Goal: Book appointment/travel/reservation

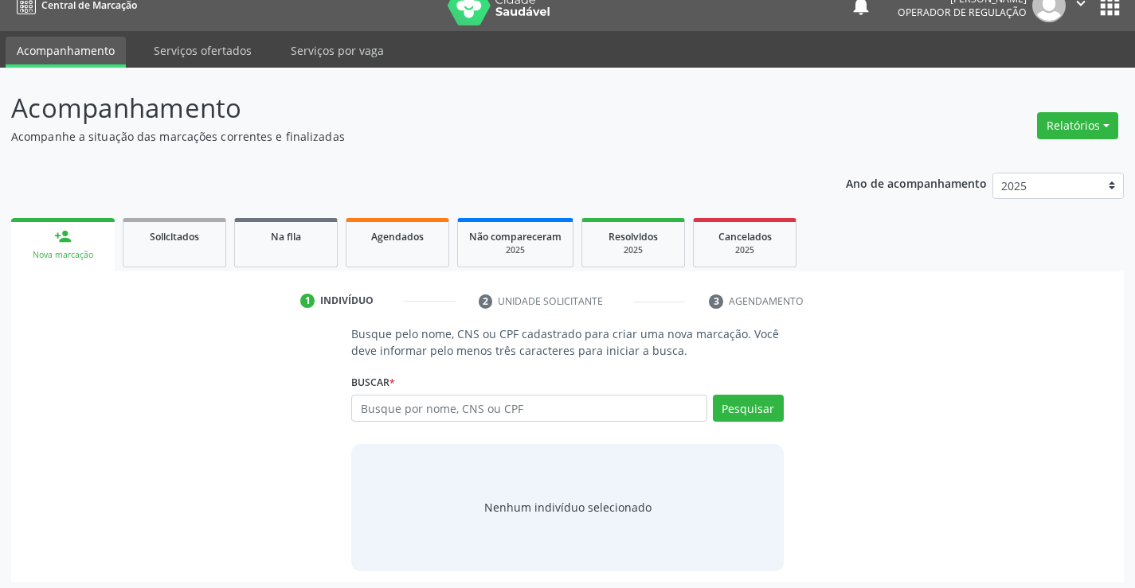
scroll to position [25, 0]
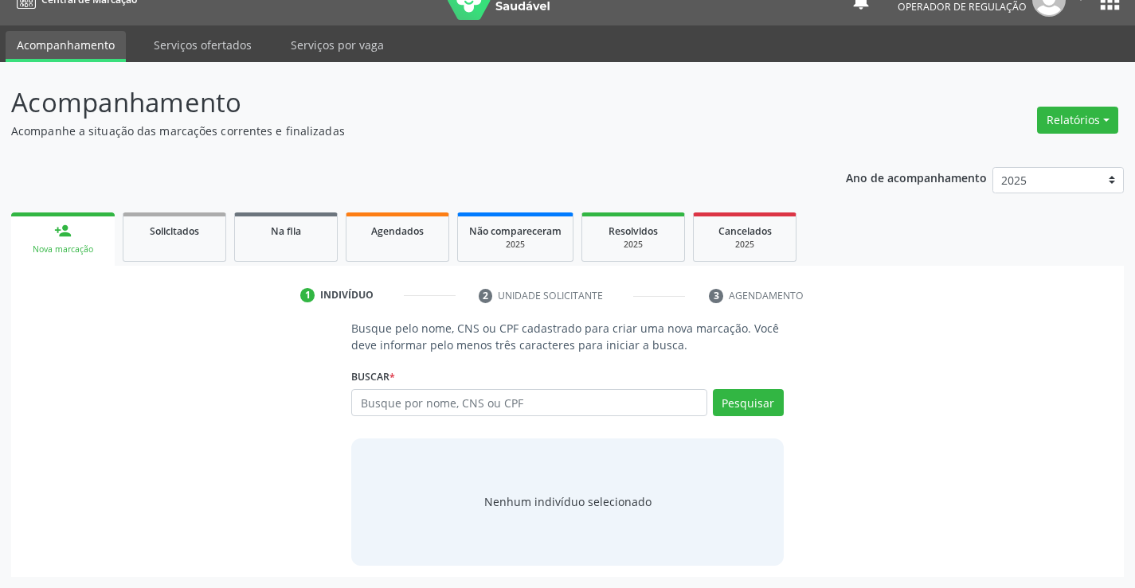
click at [416, 405] on input "text" at bounding box center [528, 402] width 355 height 27
type input "700209924599821"
click at [741, 400] on button "Pesquisar" at bounding box center [748, 402] width 71 height 27
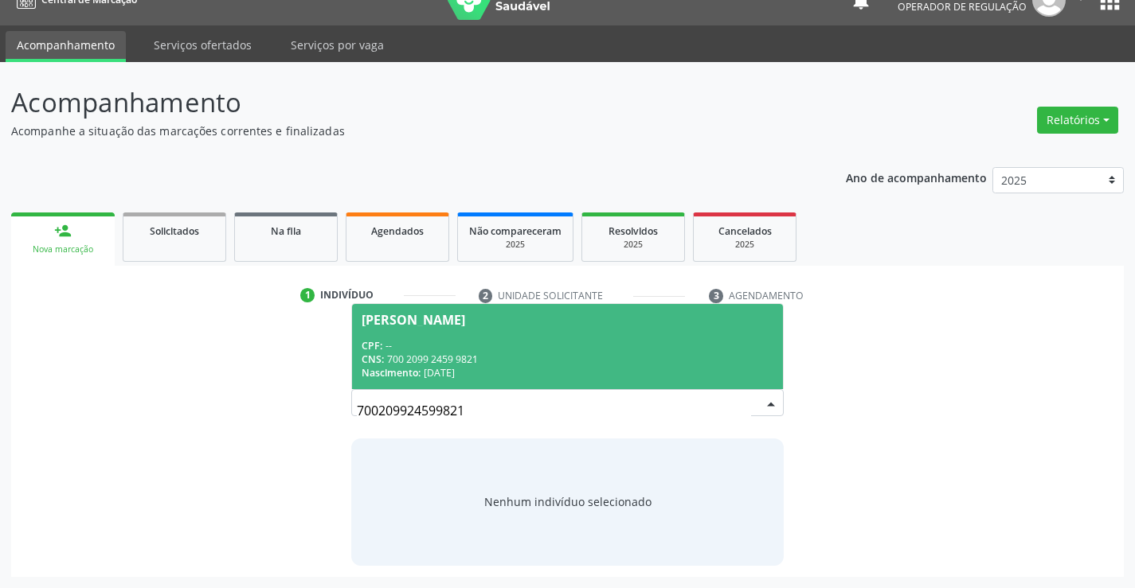
click at [647, 356] on div "CNS: 700 2099 2459 9821" at bounding box center [566, 360] width 411 height 14
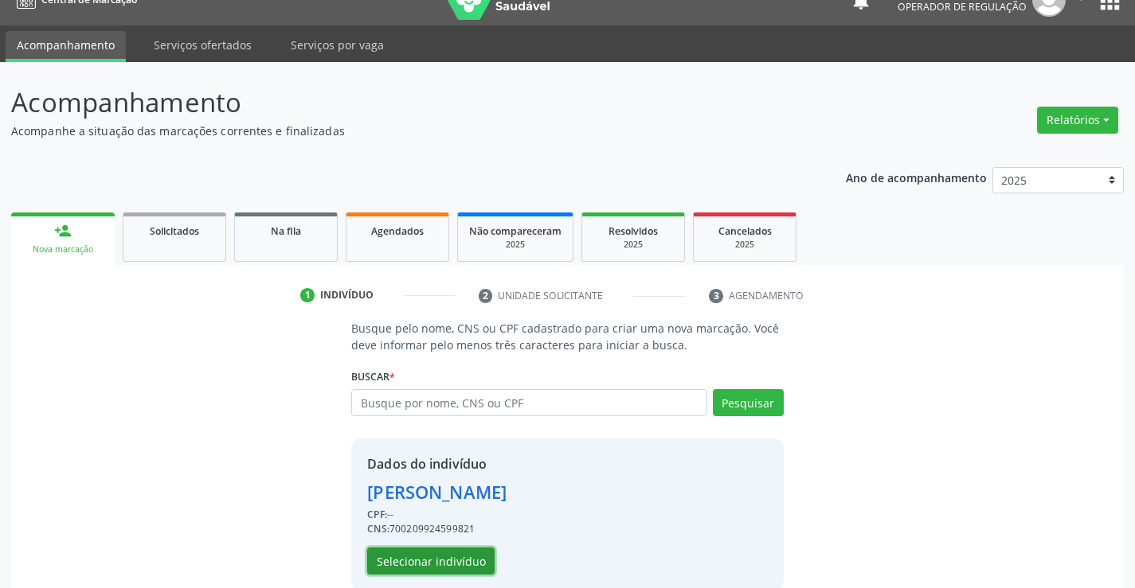
click at [464, 561] on button "Selecionar indivíduo" at bounding box center [430, 561] width 127 height 27
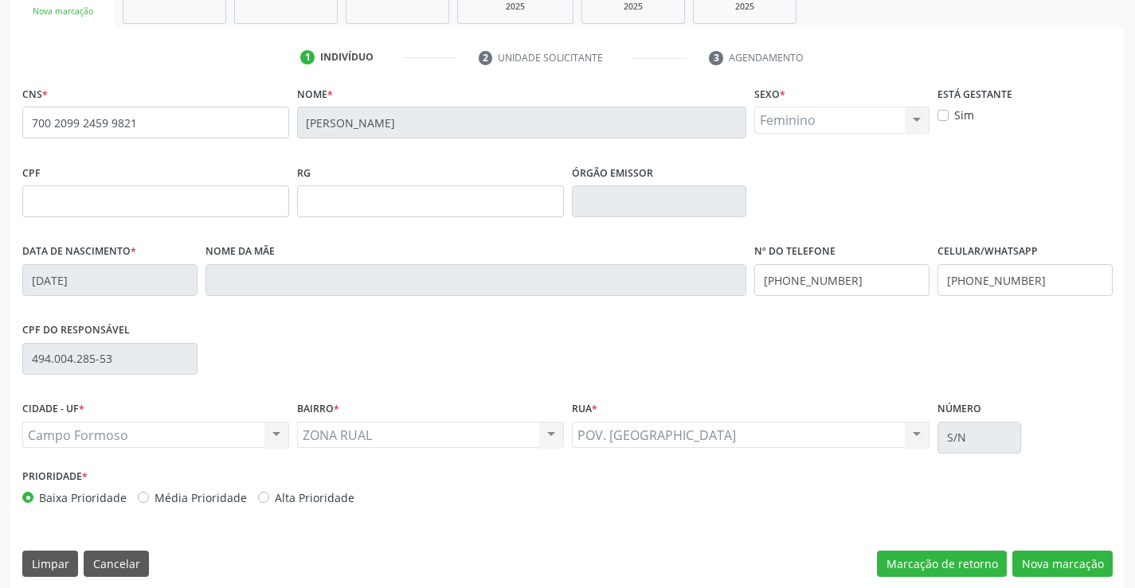
scroll to position [264, 0]
click at [1054, 557] on button "Nova marcação" at bounding box center [1062, 563] width 100 height 27
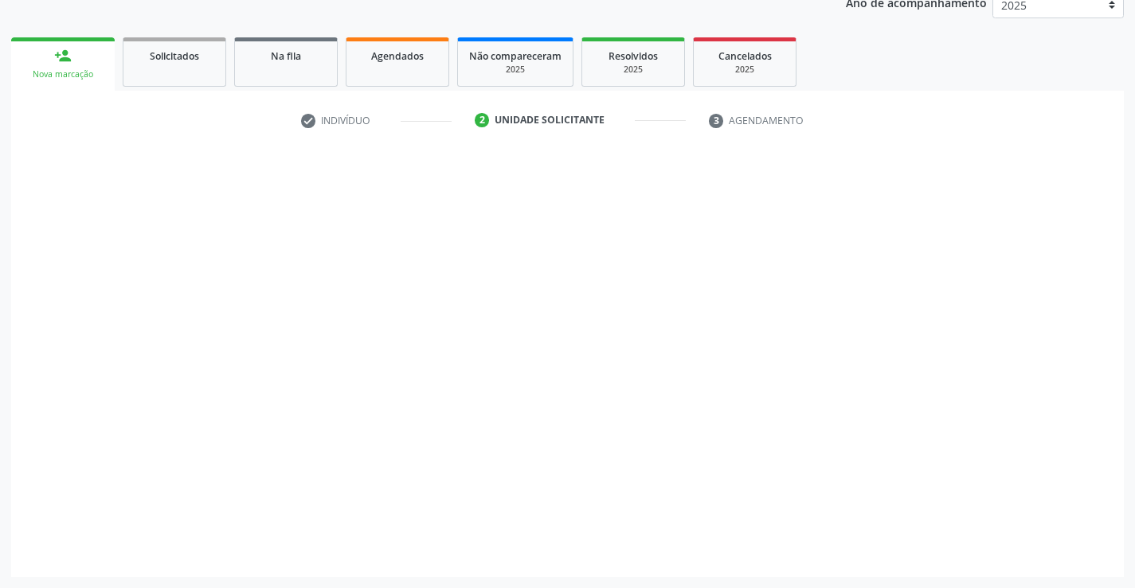
scroll to position [201, 0]
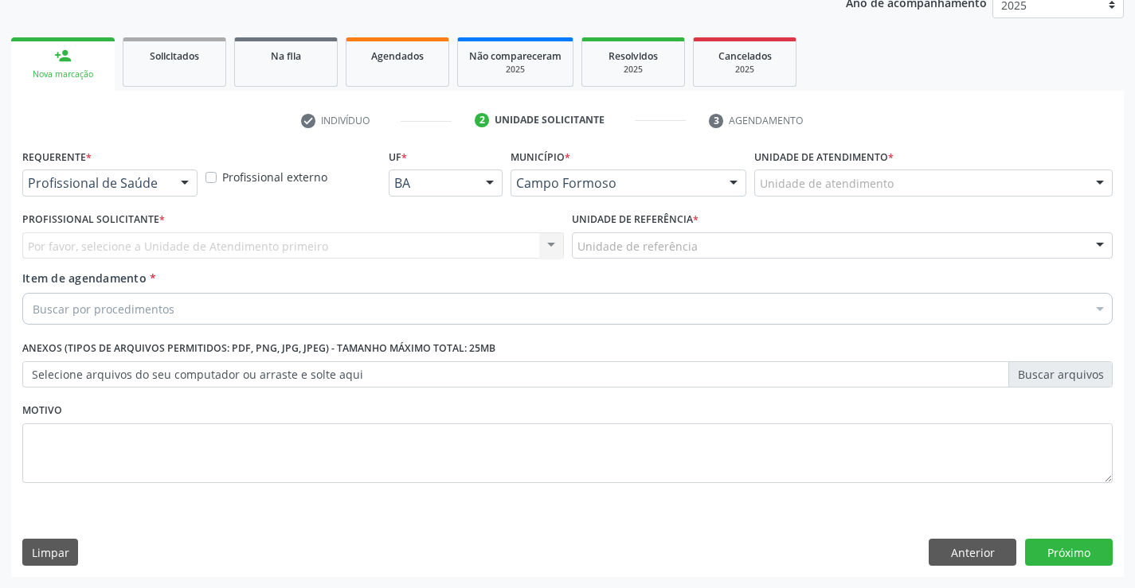
drag, startPoint x: 184, startPoint y: 182, endPoint x: 184, endPoint y: 200, distance: 18.3
click at [184, 186] on div at bounding box center [185, 183] width 24 height 27
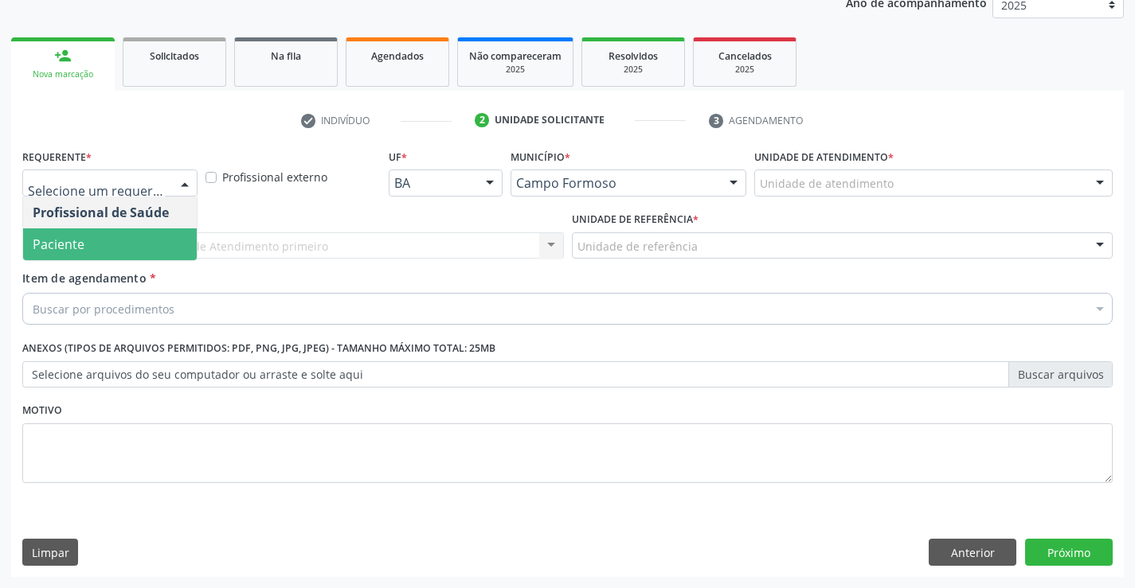
click at [158, 244] on span "Paciente" at bounding box center [110, 245] width 174 height 32
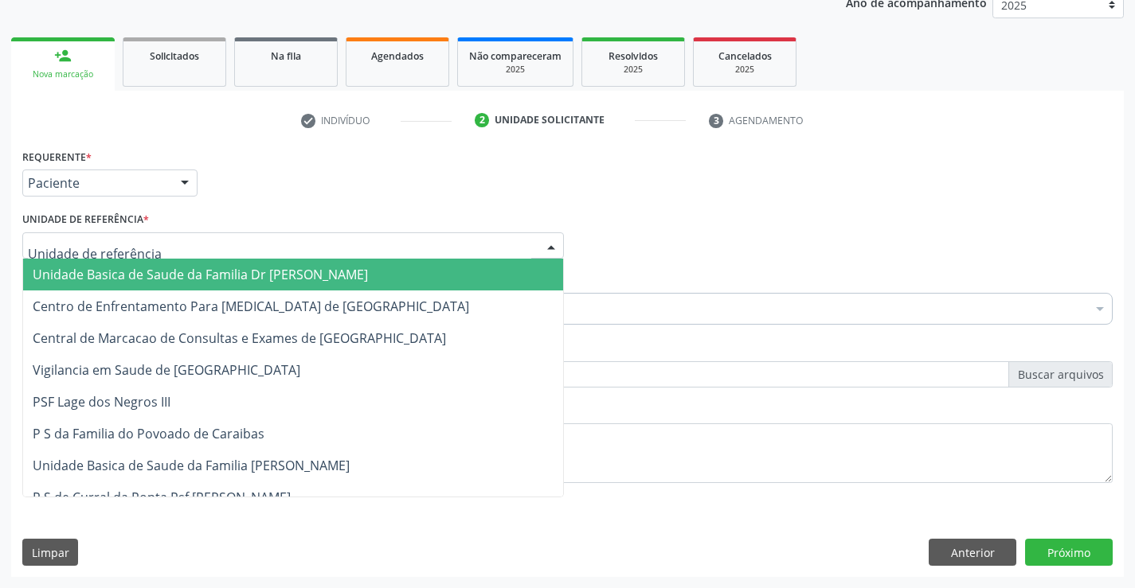
click at [188, 252] on div at bounding box center [292, 245] width 541 height 27
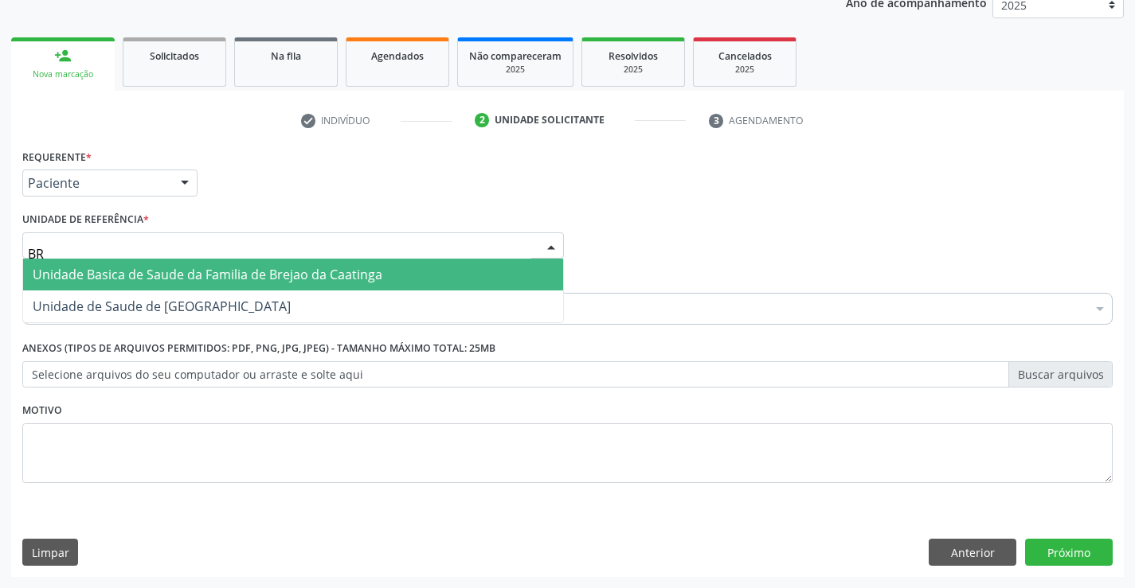
type input "BRE"
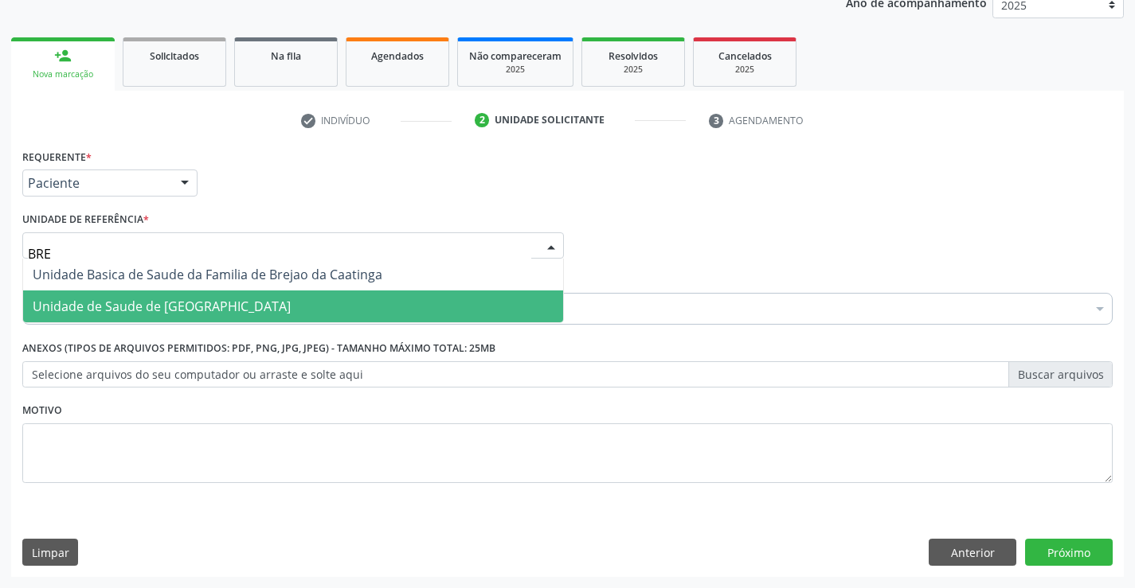
click at [193, 304] on span "Unidade de Saude de [GEOGRAPHIC_DATA]" at bounding box center [162, 307] width 258 height 18
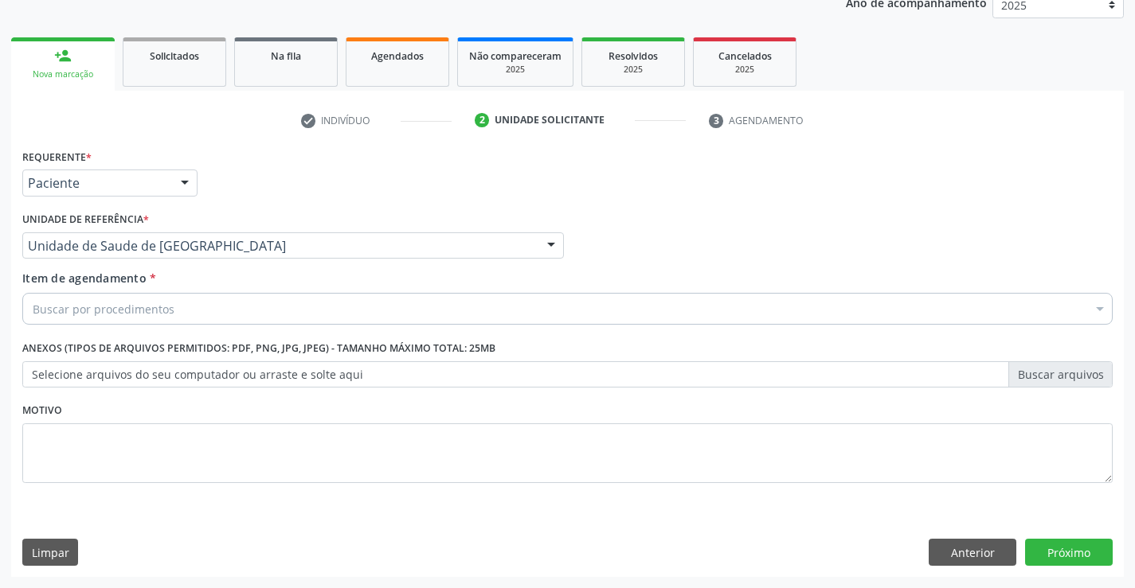
click at [192, 312] on div "Buscar por procedimentos" at bounding box center [567, 309] width 1090 height 32
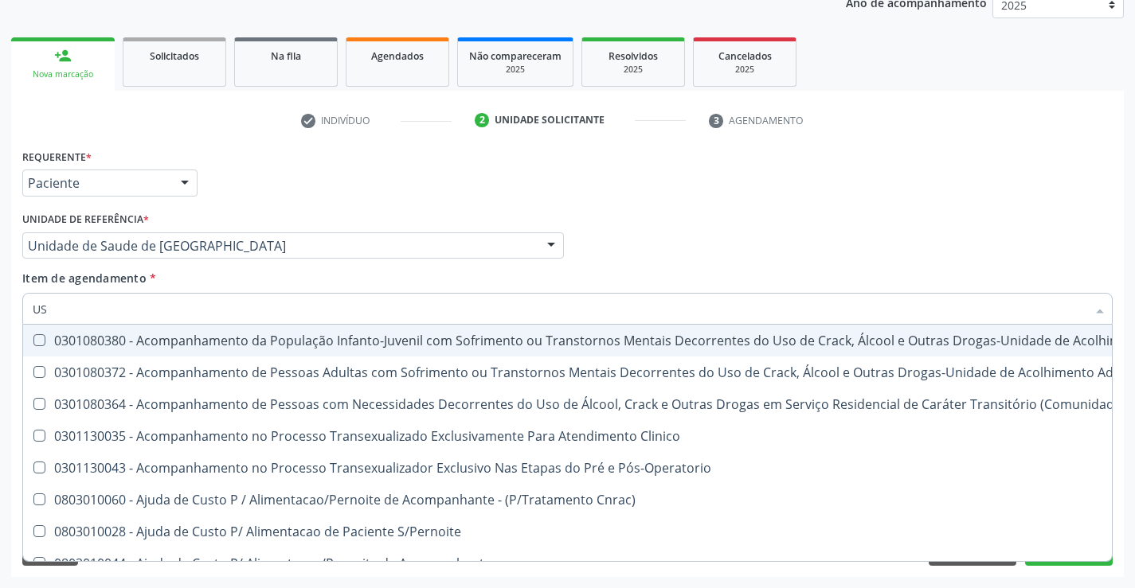
type input "USG"
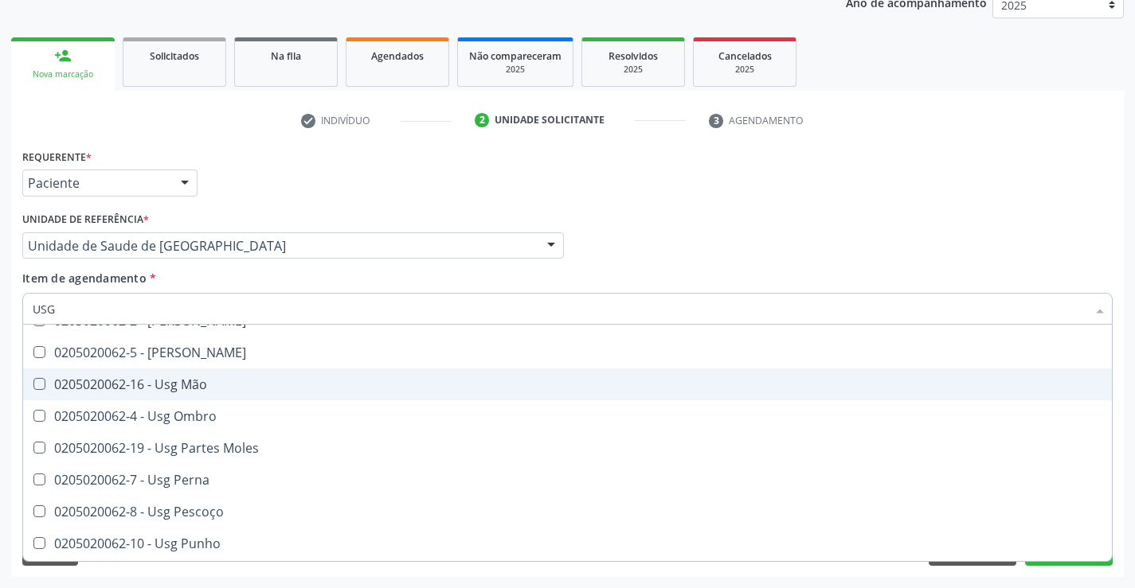
scroll to position [239, 0]
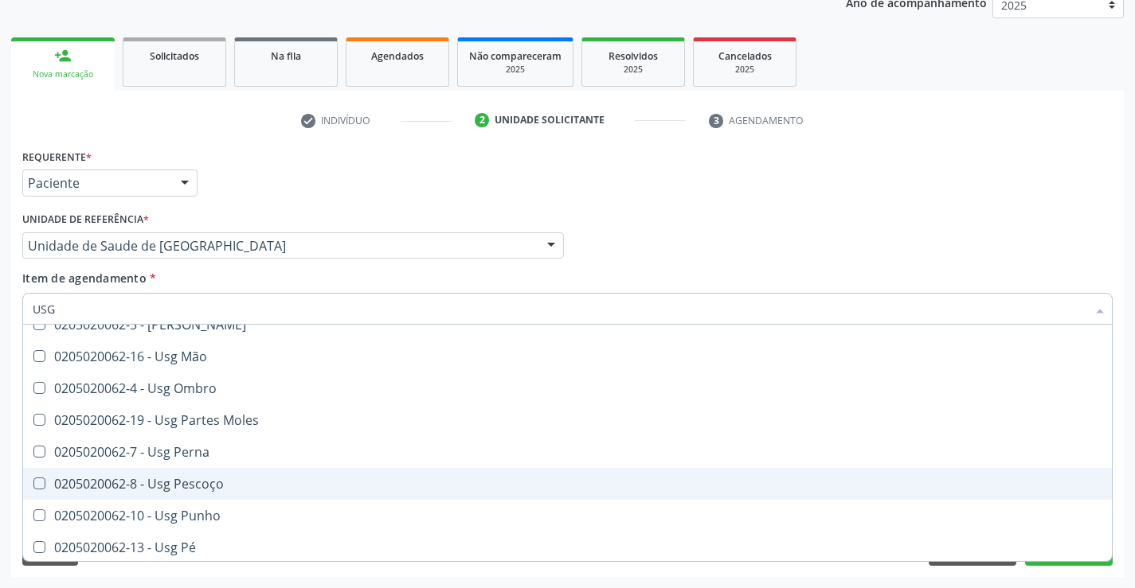
click at [215, 479] on div "0205020062-8 - Usg Pescoço" at bounding box center [567, 484] width 1069 height 13
checkbox Pescoço "true"
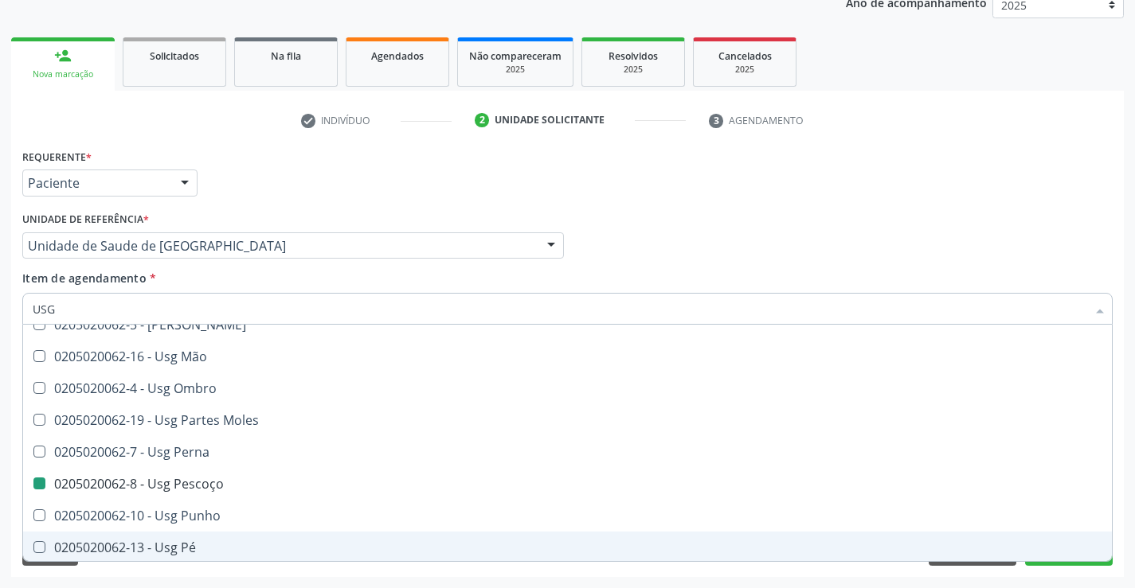
click at [280, 581] on div "Acompanhamento Acompanhe a situação das marcações correntes e finalizadas Relat…" at bounding box center [567, 237] width 1135 height 701
checkbox Braço "true"
checkbox Pescoço "false"
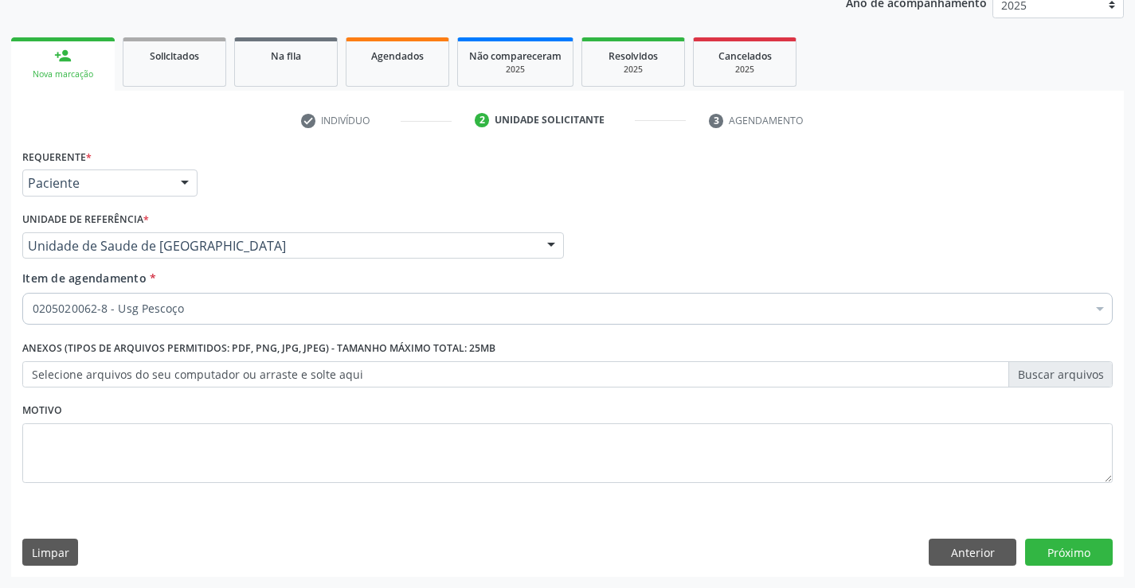
scroll to position [0, 0]
click at [976, 553] on button "Anterior" at bounding box center [972, 552] width 88 height 27
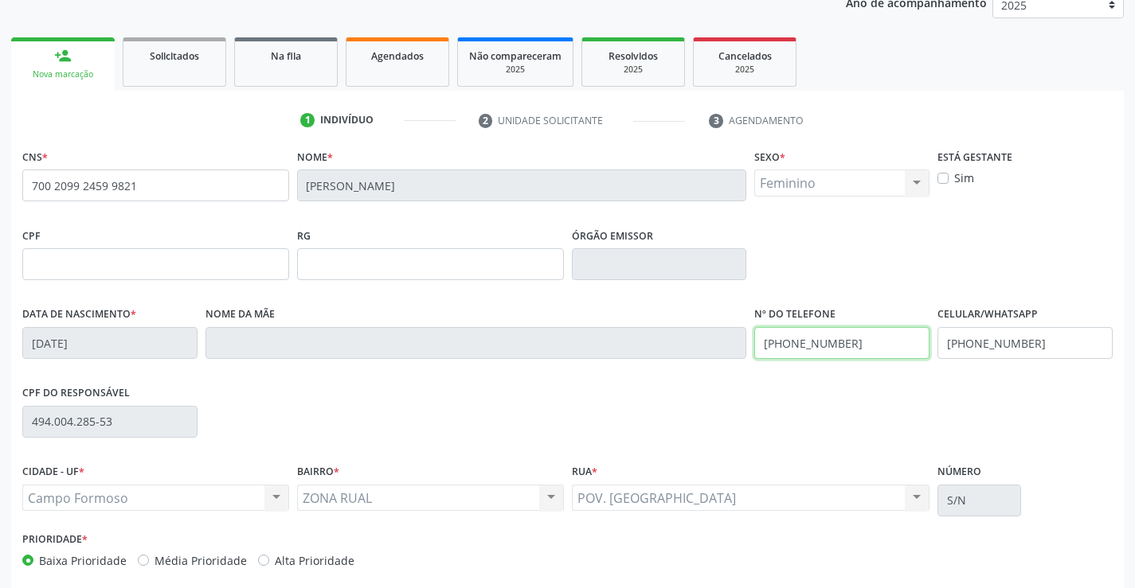
click at [857, 343] on input "[PHONE_NUMBER]" at bounding box center [841, 343] width 175 height 32
type input "("
click at [827, 343] on input "[PHONE_NUMBER]" at bounding box center [841, 343] width 175 height 32
type input "[PHONE_NUMBER]"
click at [983, 345] on input "[PHONE_NUMBER]" at bounding box center [1024, 343] width 175 height 32
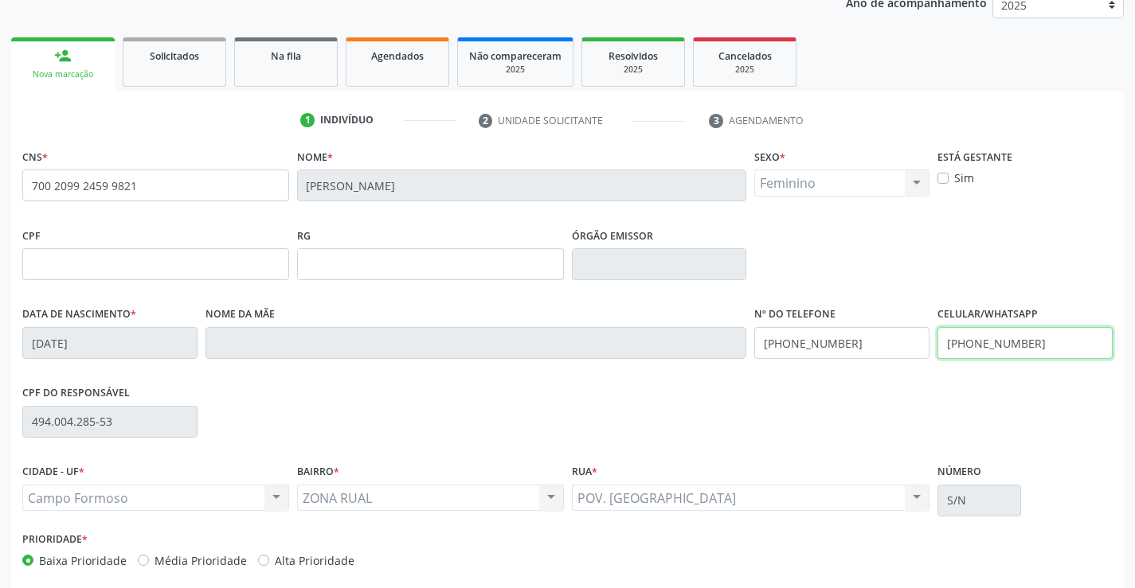
click at [1026, 345] on input "[PHONE_NUMBER]" at bounding box center [1024, 343] width 175 height 32
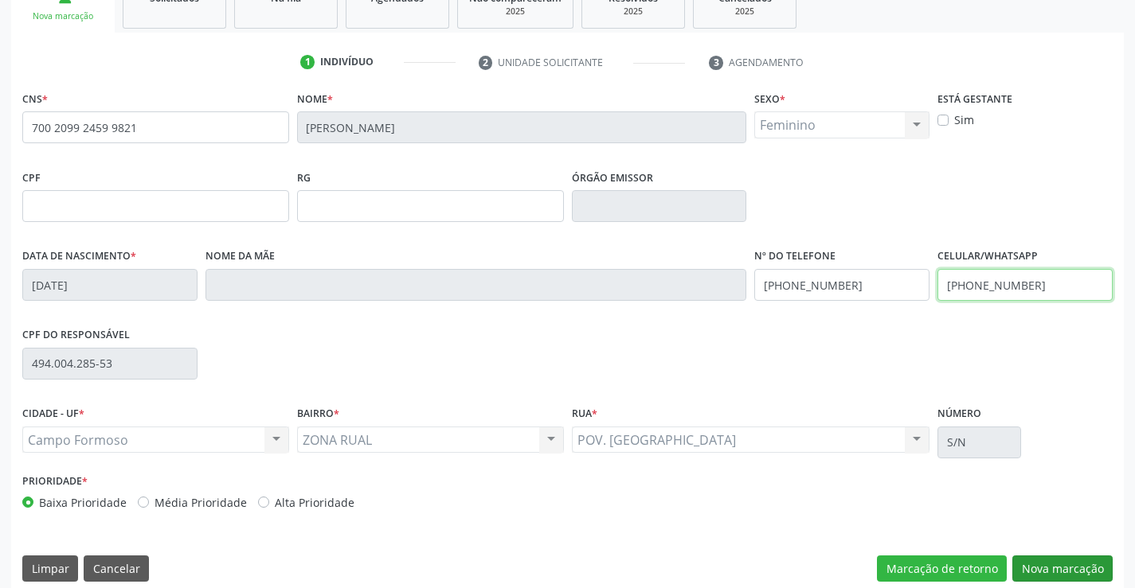
scroll to position [275, 0]
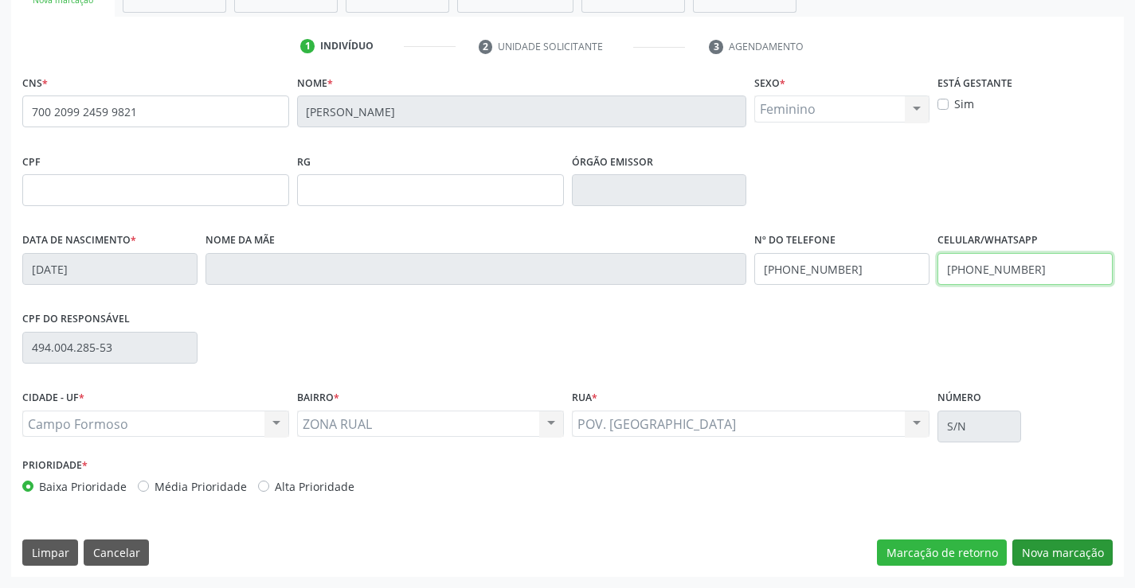
type input "[PHONE_NUMBER]"
click at [1071, 542] on button "Nova marcação" at bounding box center [1062, 553] width 100 height 27
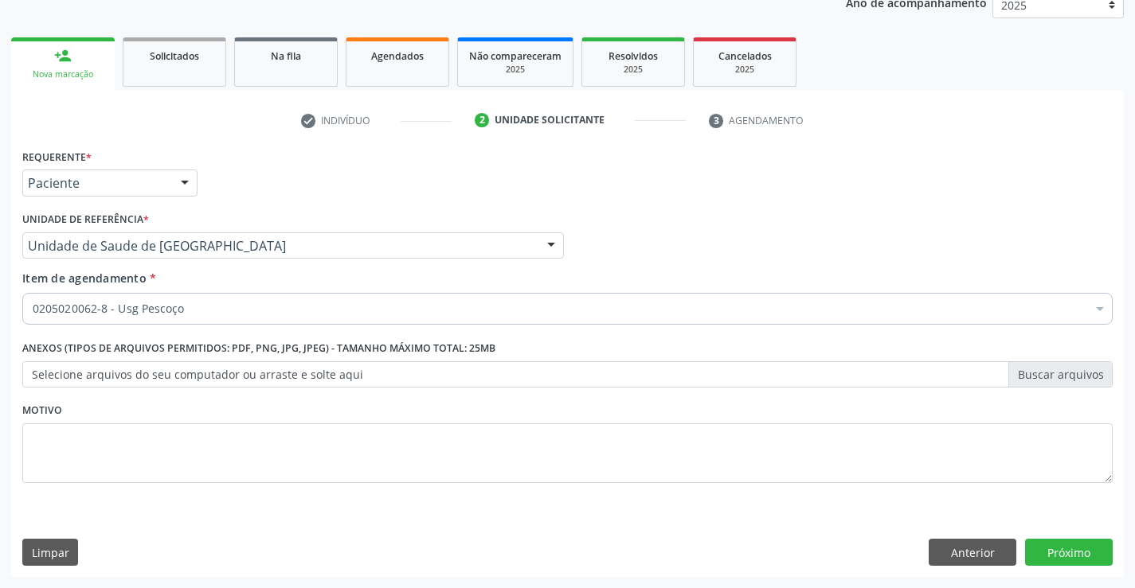
scroll to position [201, 0]
click at [1073, 547] on button "Próximo" at bounding box center [1069, 552] width 88 height 27
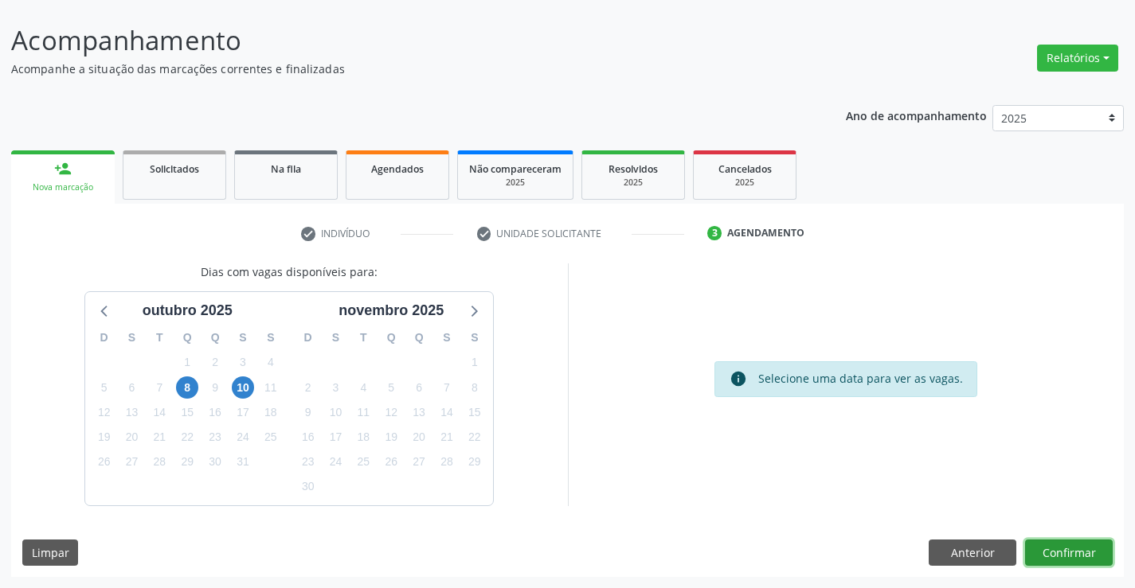
click at [1077, 549] on button "Confirmar" at bounding box center [1069, 553] width 88 height 27
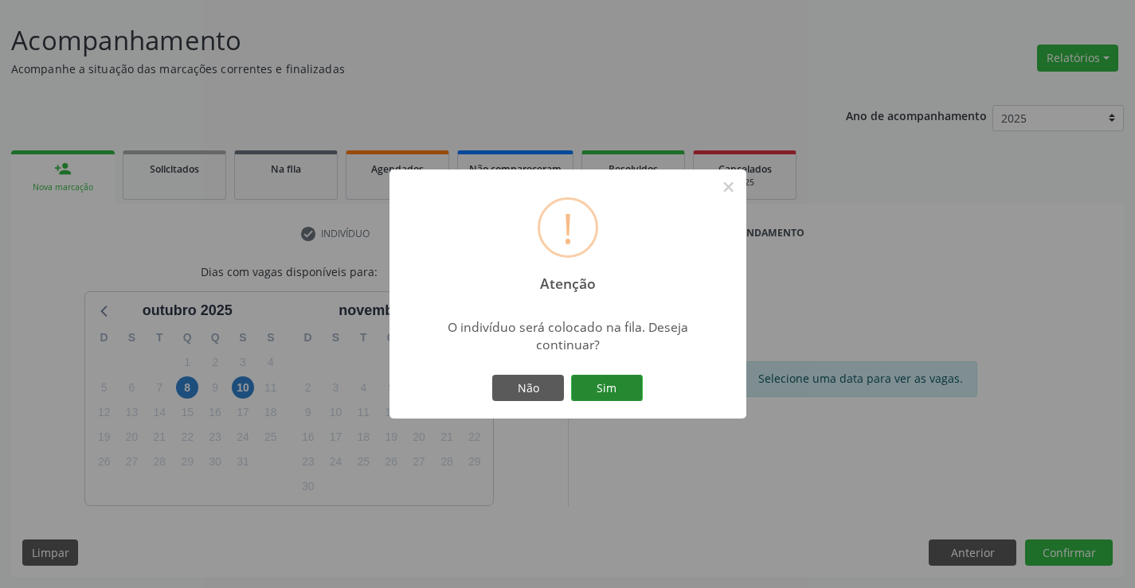
click at [615, 390] on button "Sim" at bounding box center [607, 388] width 72 height 27
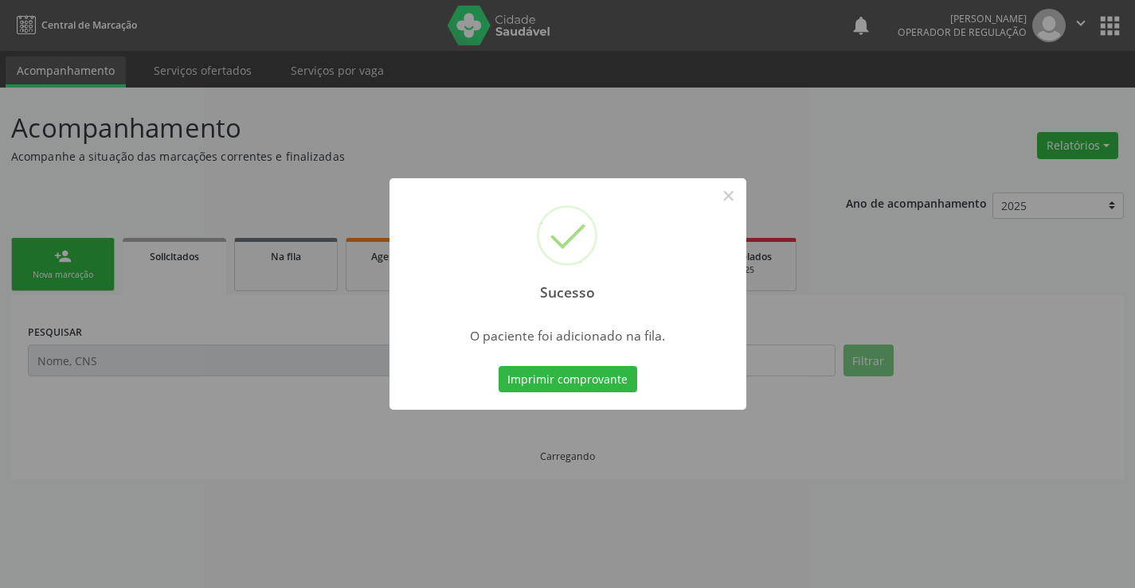
scroll to position [0, 0]
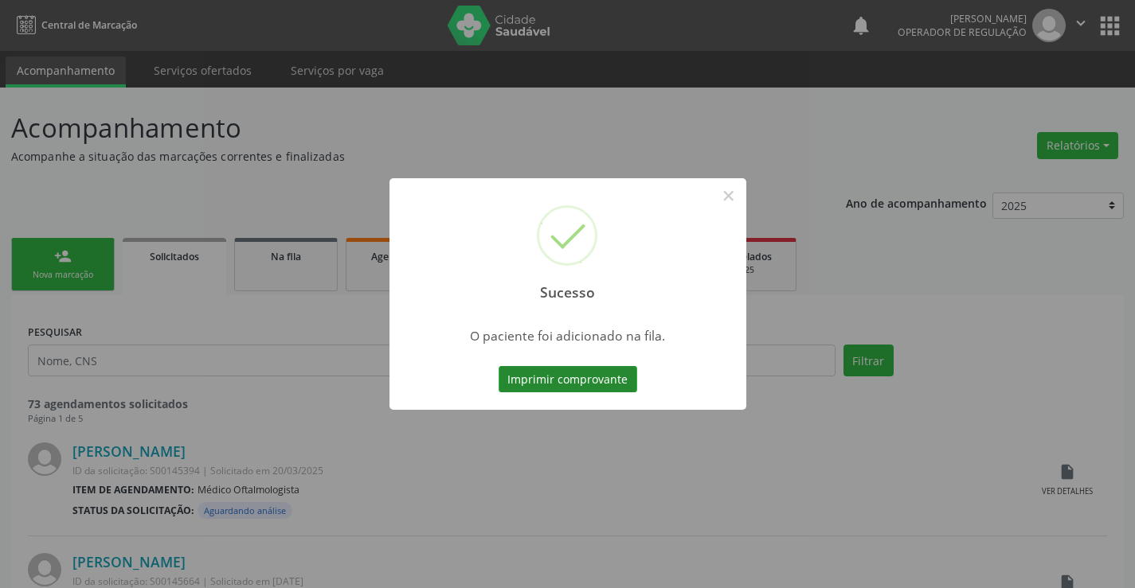
click at [584, 386] on button "Imprimir comprovante" at bounding box center [567, 379] width 139 height 27
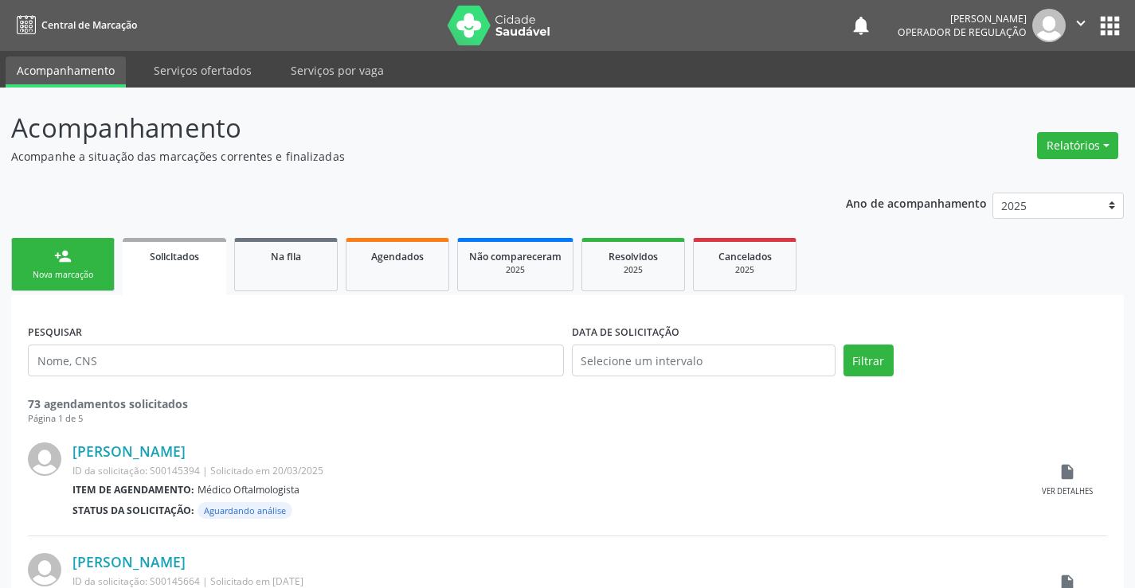
click at [1080, 21] on icon "" at bounding box center [1081, 23] width 18 height 18
click at [1008, 100] on link "Sair" at bounding box center [1040, 97] width 110 height 22
